Goal: Task Accomplishment & Management: Complete application form

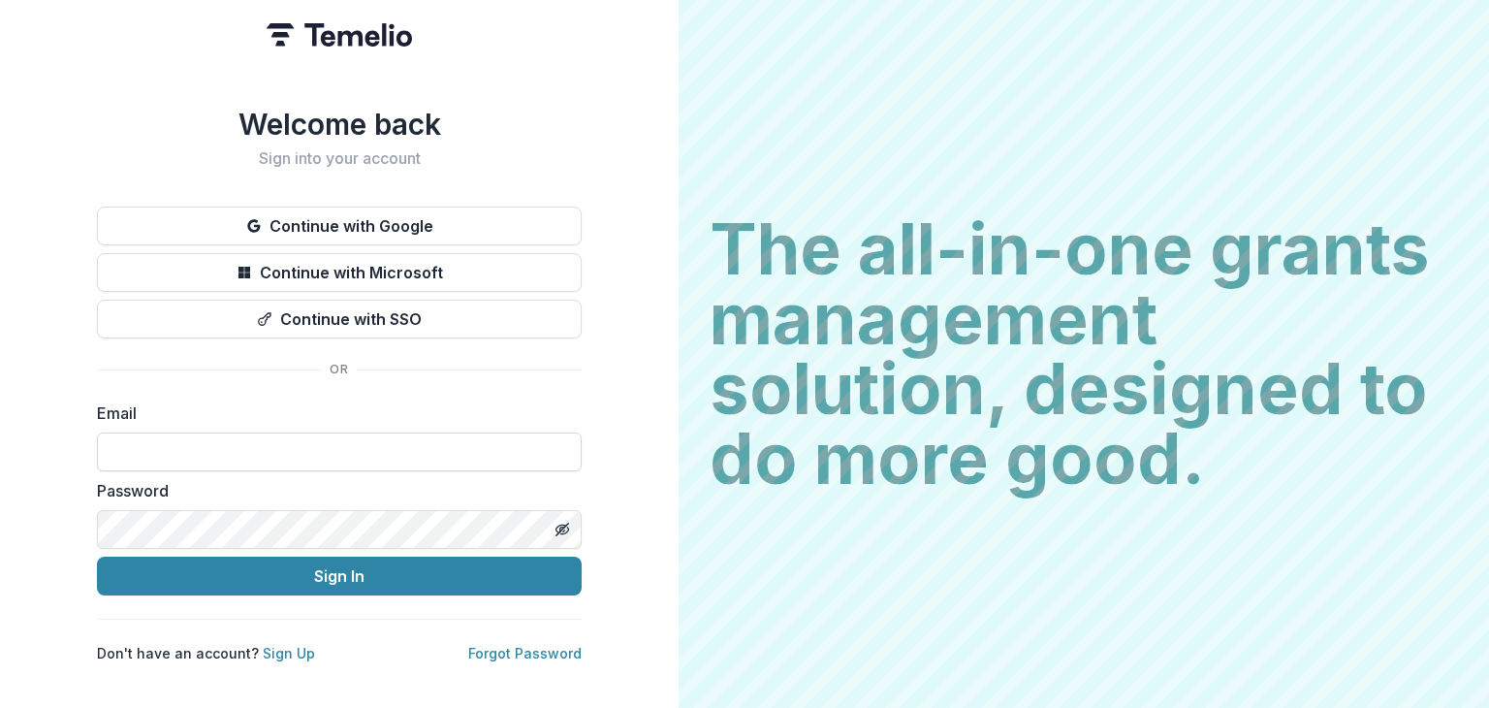
click at [184, 444] on input at bounding box center [339, 451] width 485 height 39
type input "**********"
click at [97, 556] on button "Sign In" at bounding box center [339, 575] width 485 height 39
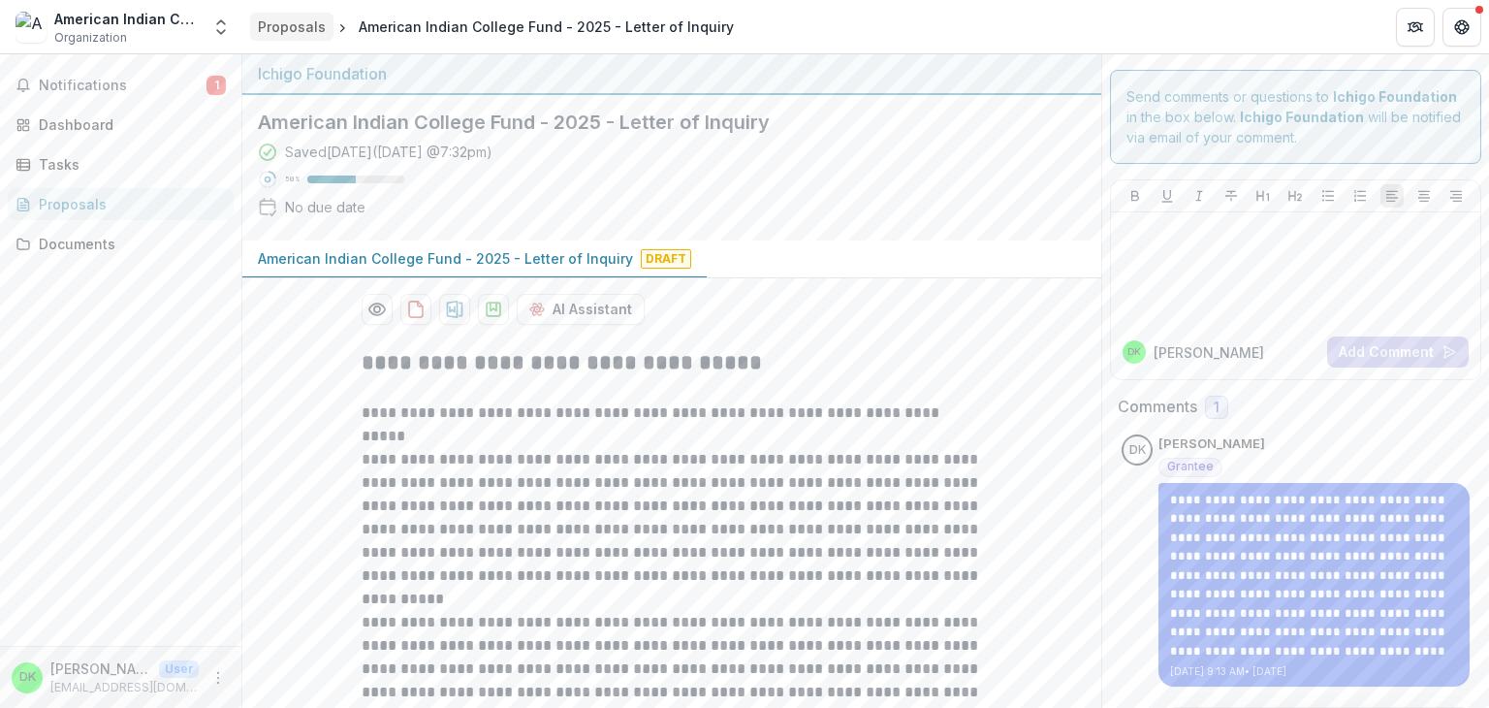
click at [267, 16] on link "Proposals" at bounding box center [291, 27] width 83 height 28
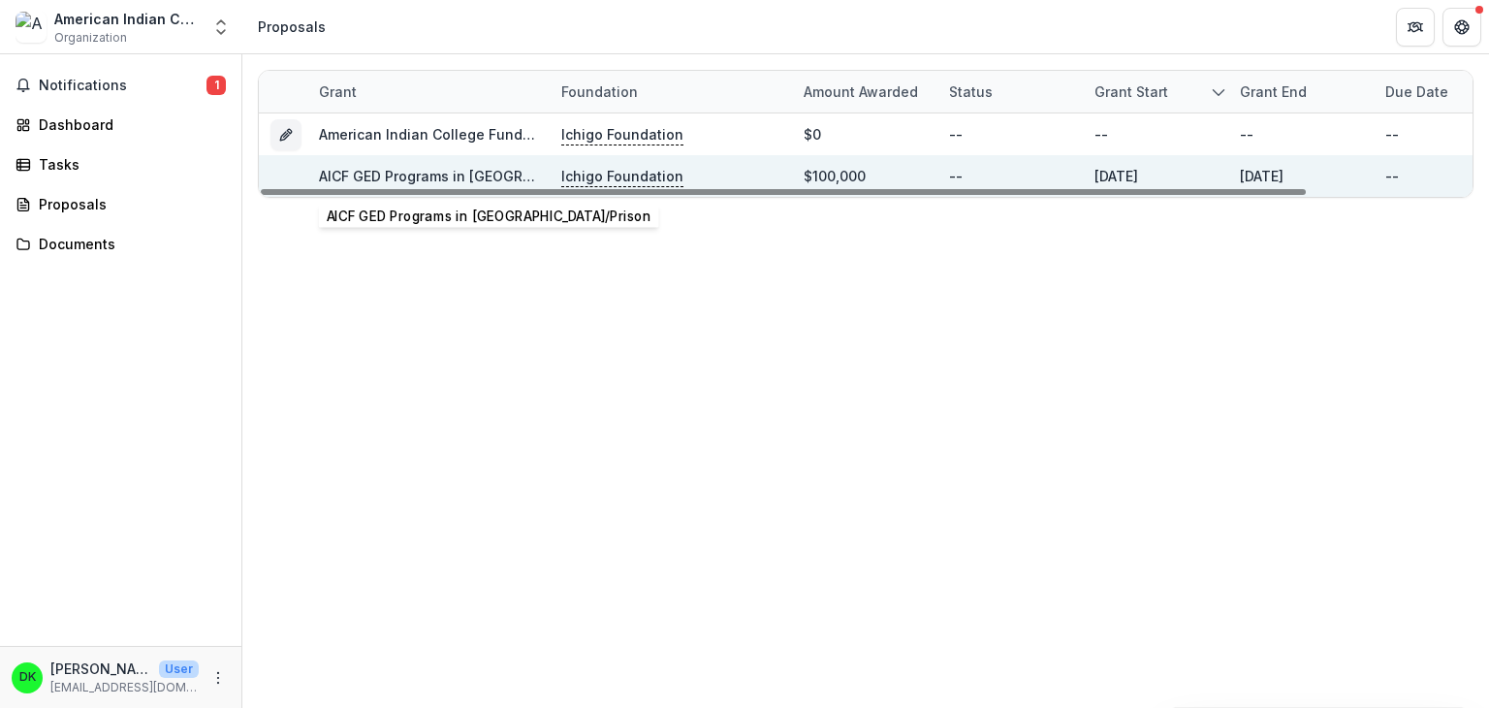
click at [467, 172] on link "AICF GED Programs in [GEOGRAPHIC_DATA]/Prison" at bounding box center [486, 176] width 335 height 16
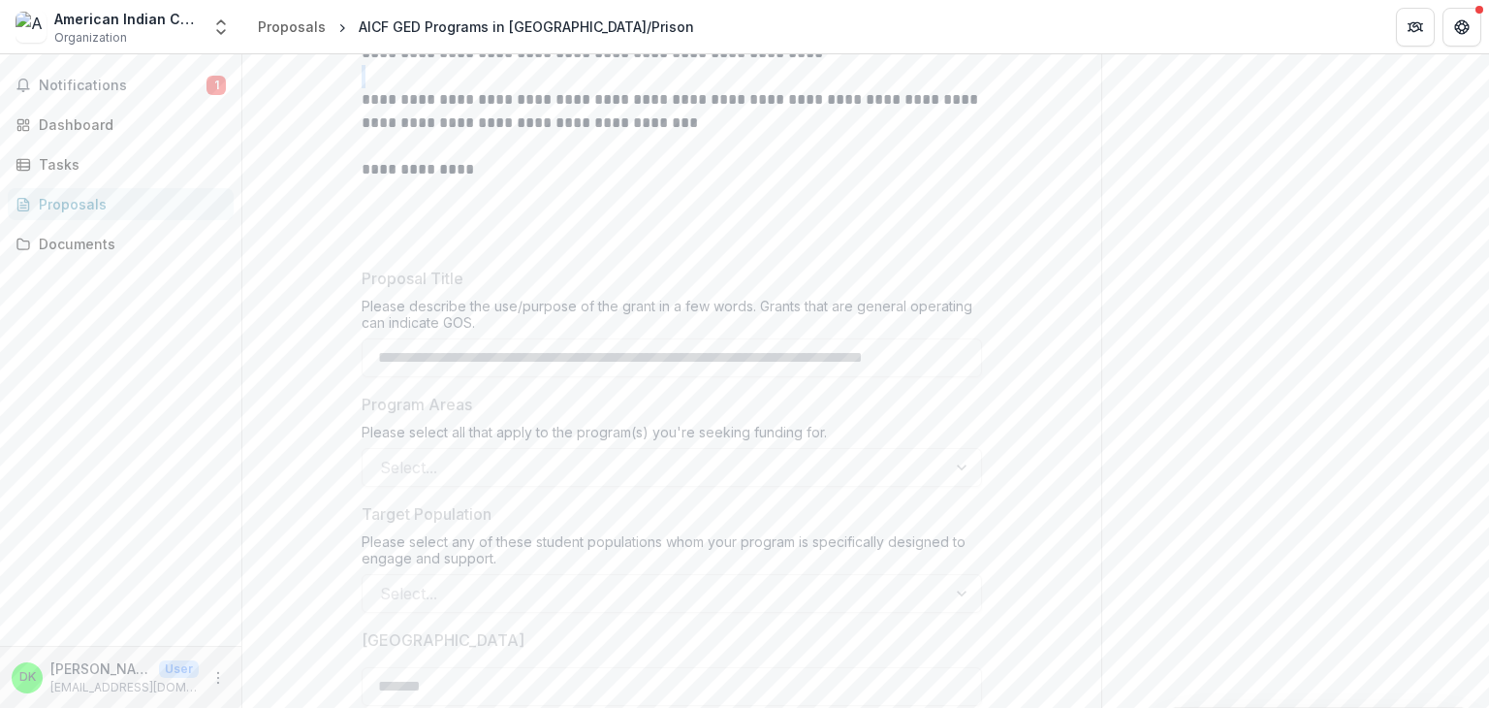
scroll to position [282, 0]
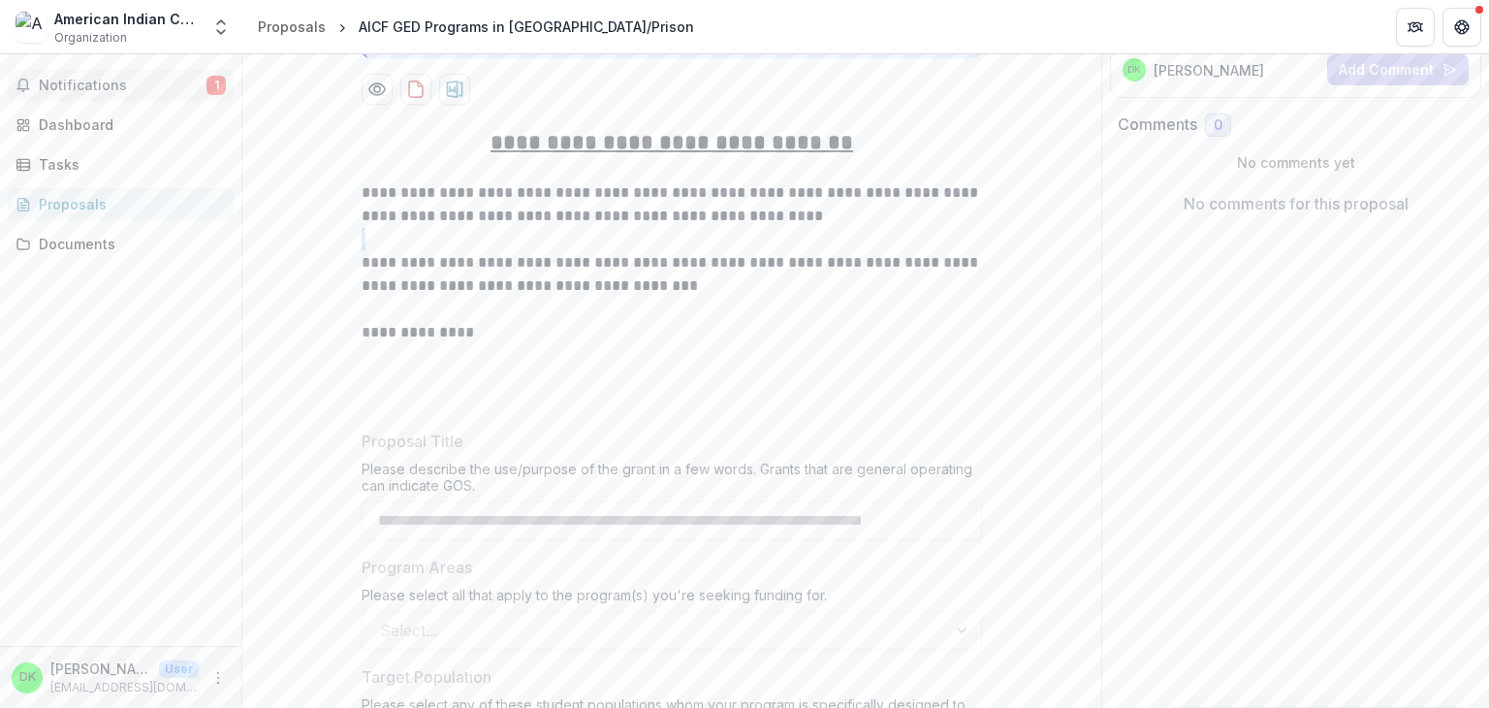
click at [143, 92] on span "Notifications" at bounding box center [123, 86] width 168 height 16
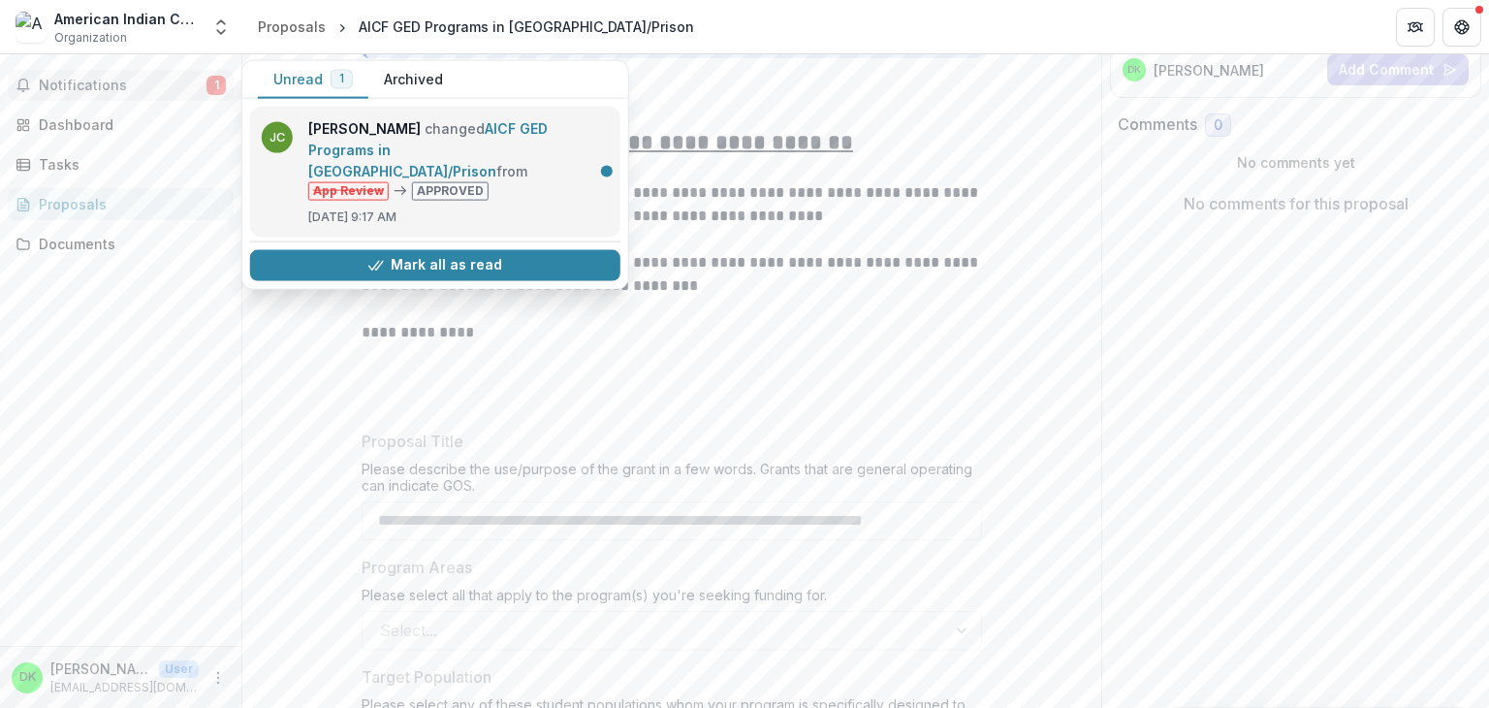
click at [496, 159] on link "AICF GED Programs in [GEOGRAPHIC_DATA]/Prison" at bounding box center [427, 149] width 239 height 59
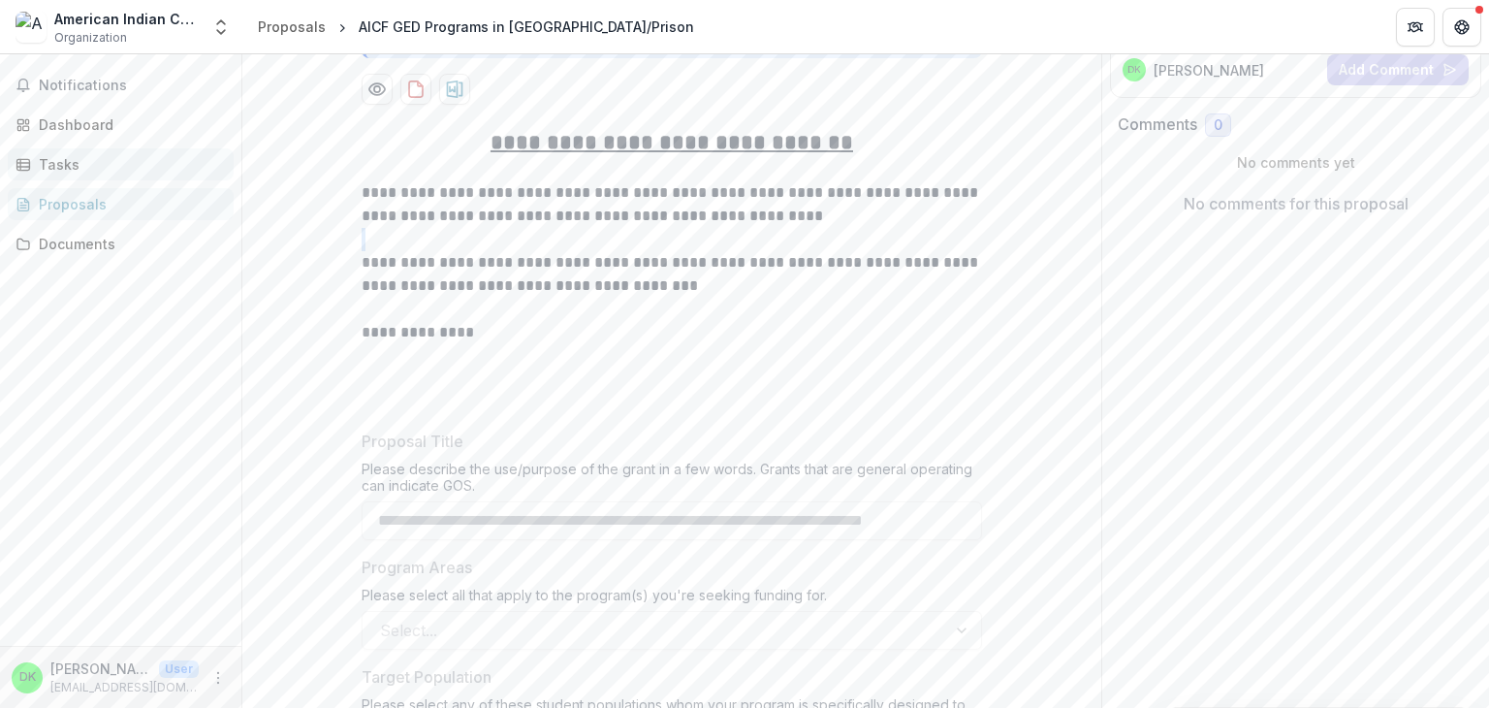
click at [85, 162] on div "Tasks" at bounding box center [128, 164] width 179 height 20
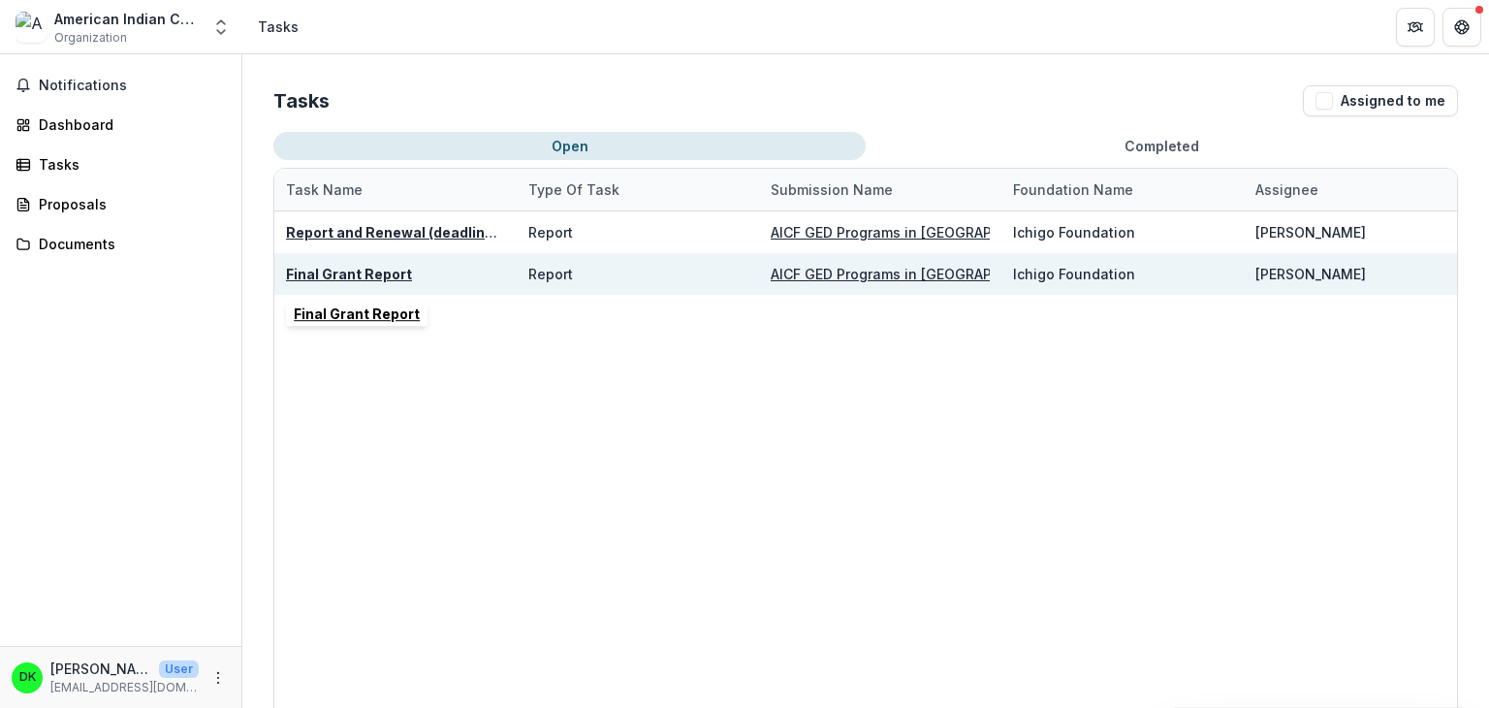
click at [391, 270] on u "Final Grant Report" at bounding box center [349, 274] width 126 height 16
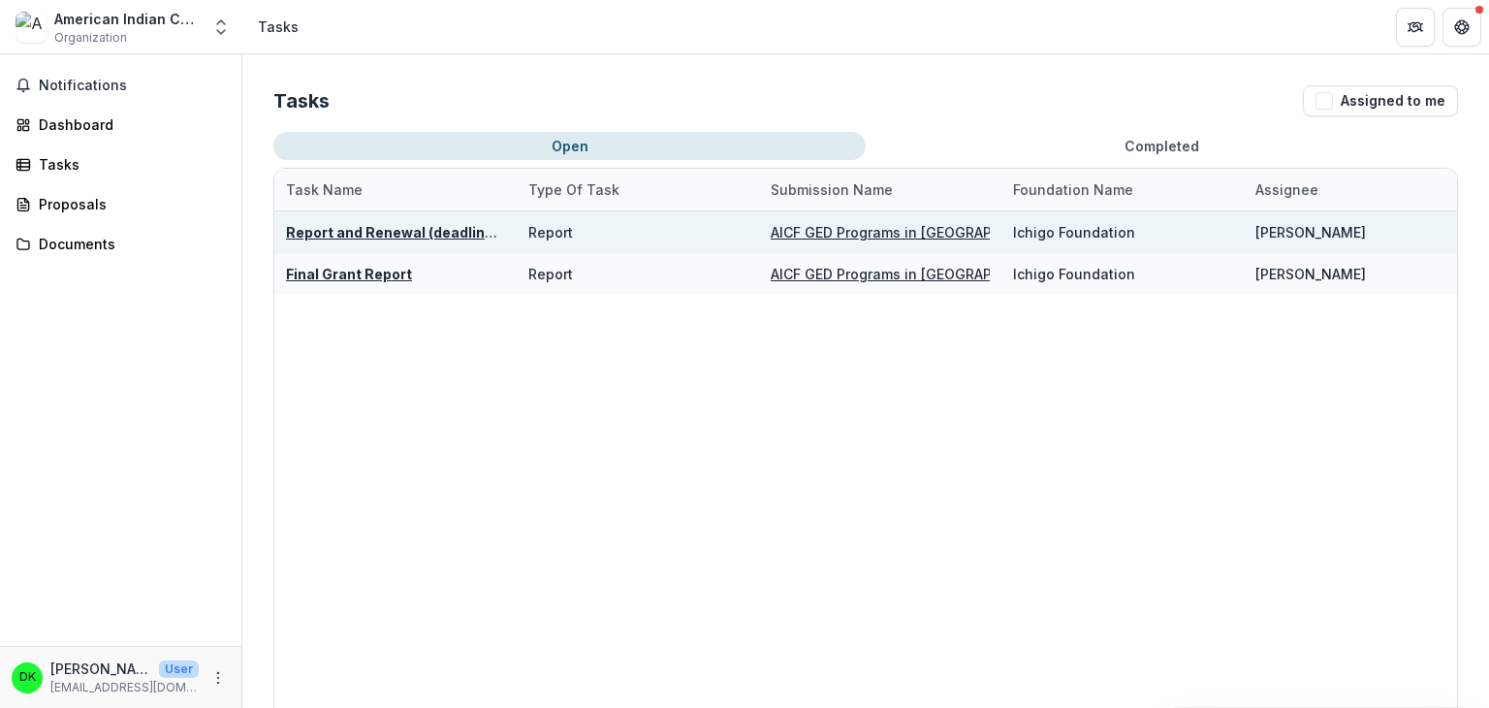
click at [387, 230] on u "Report and Renewal (deadline flexible)" at bounding box center [419, 232] width 267 height 16
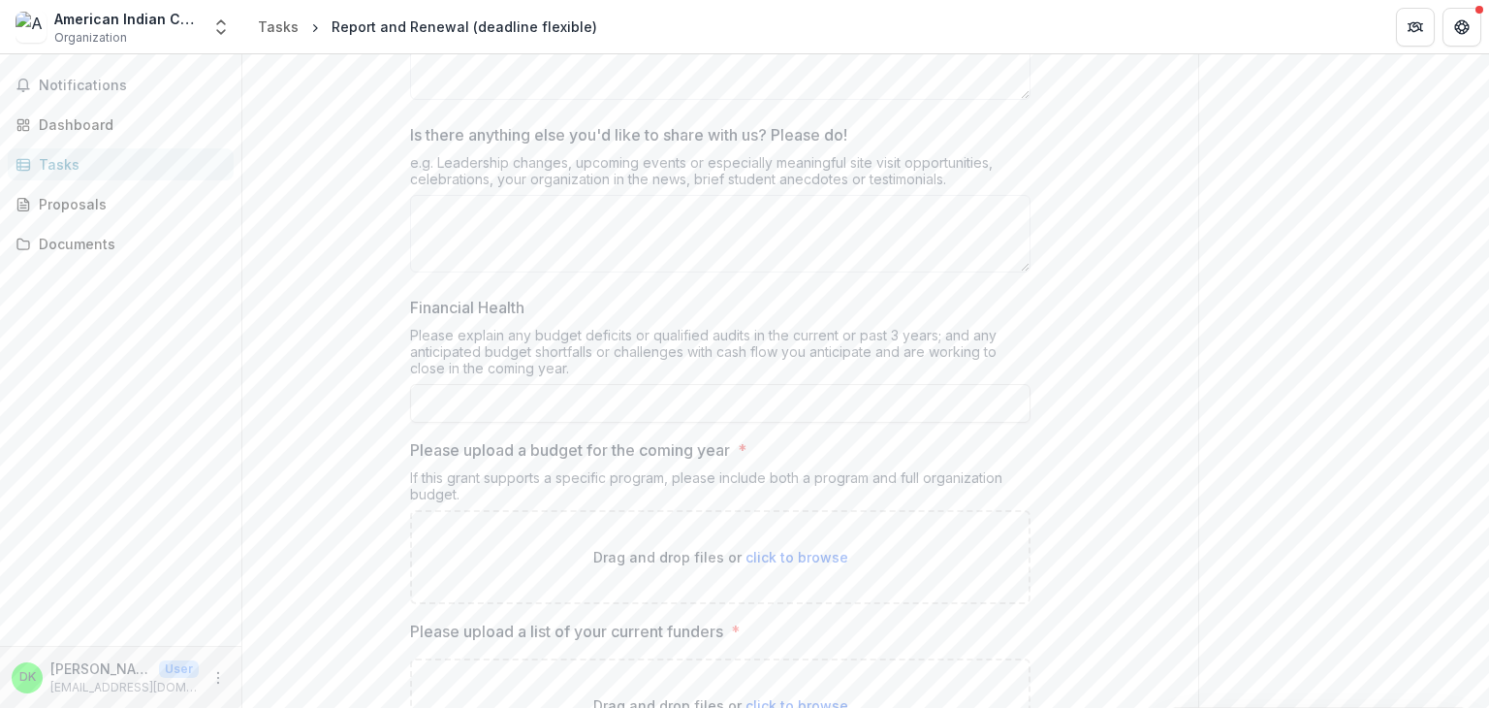
scroll to position [1489, 0]
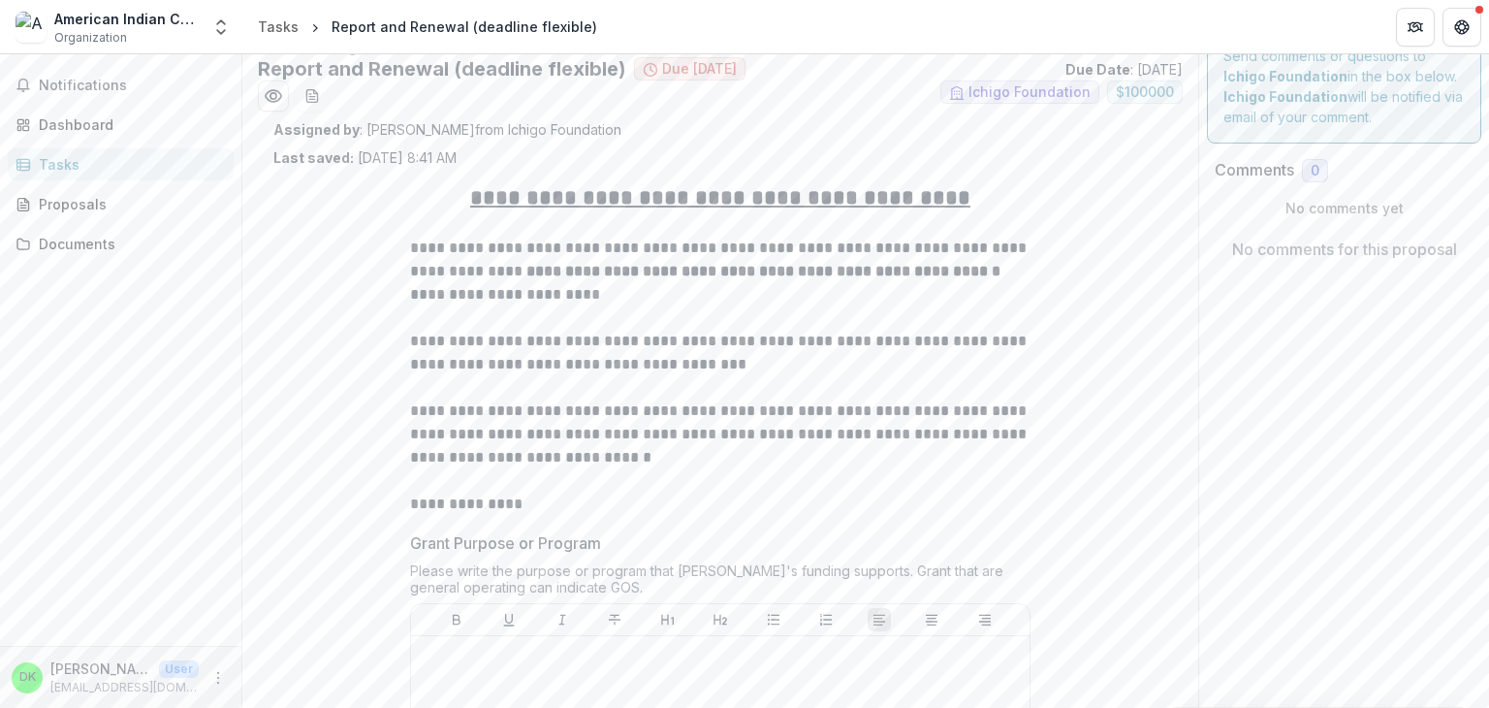
scroll to position [0, 0]
